Goal: Find specific page/section: Find specific page/section

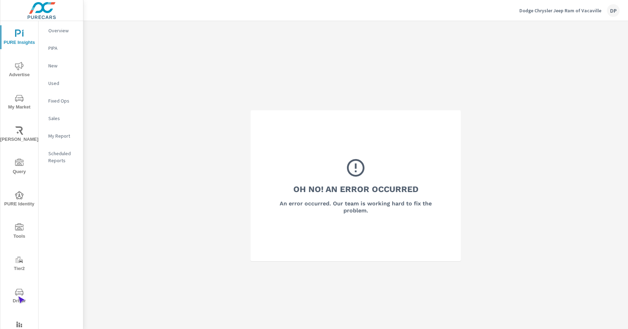
click at [18, 296] on span "Driver" at bounding box center [19, 295] width 34 height 17
